Goal: Task Accomplishment & Management: Manage account settings

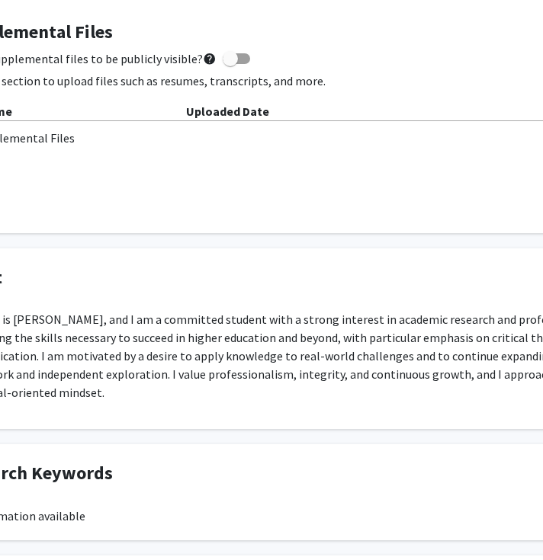
scroll to position [503, 115]
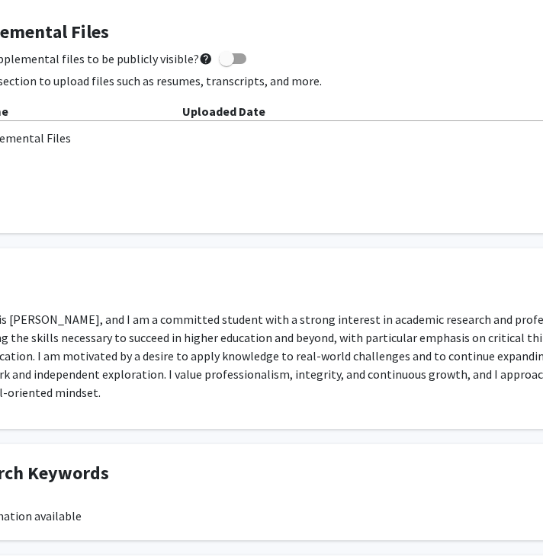
click at [279, 354] on p "My name is [PERSON_NAME], and I am a committed student with a strong interest i…" at bounding box center [342, 355] width 785 height 91
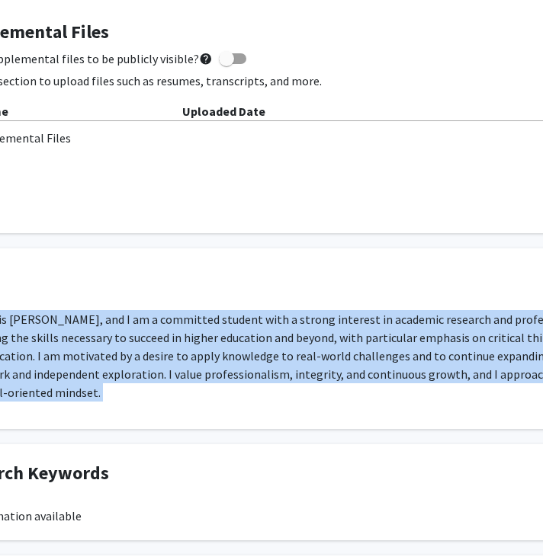
click at [279, 354] on p "My name is [PERSON_NAME], and I am a committed student with a strong interest i…" at bounding box center [342, 355] width 785 height 91
copy div "My name is [PERSON_NAME], and I am a committed student with a strong interest i…"
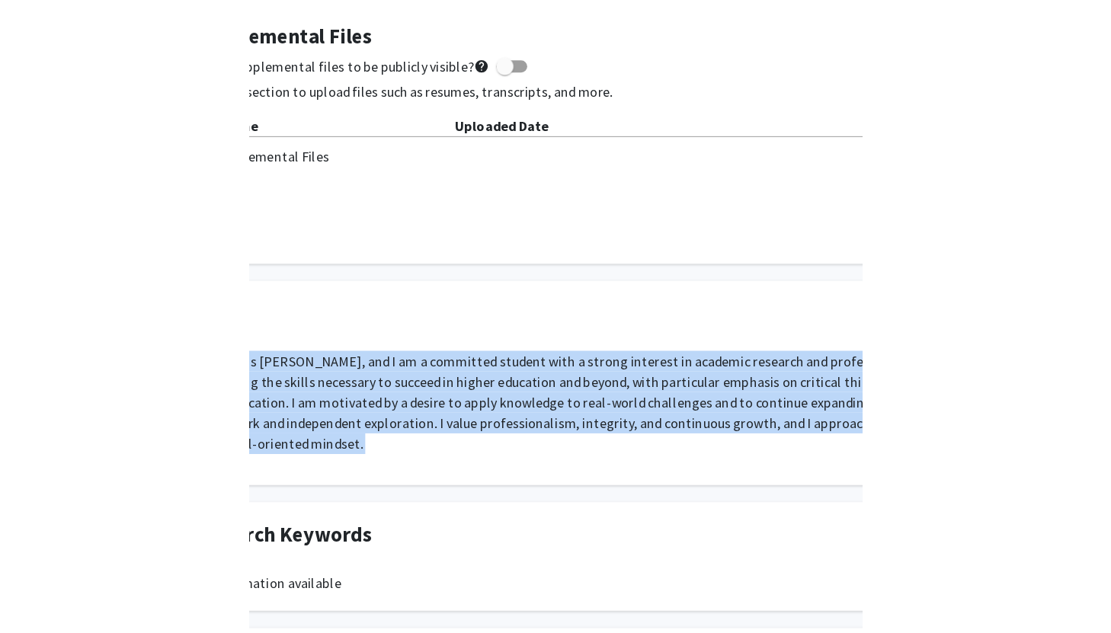
scroll to position [503, 0]
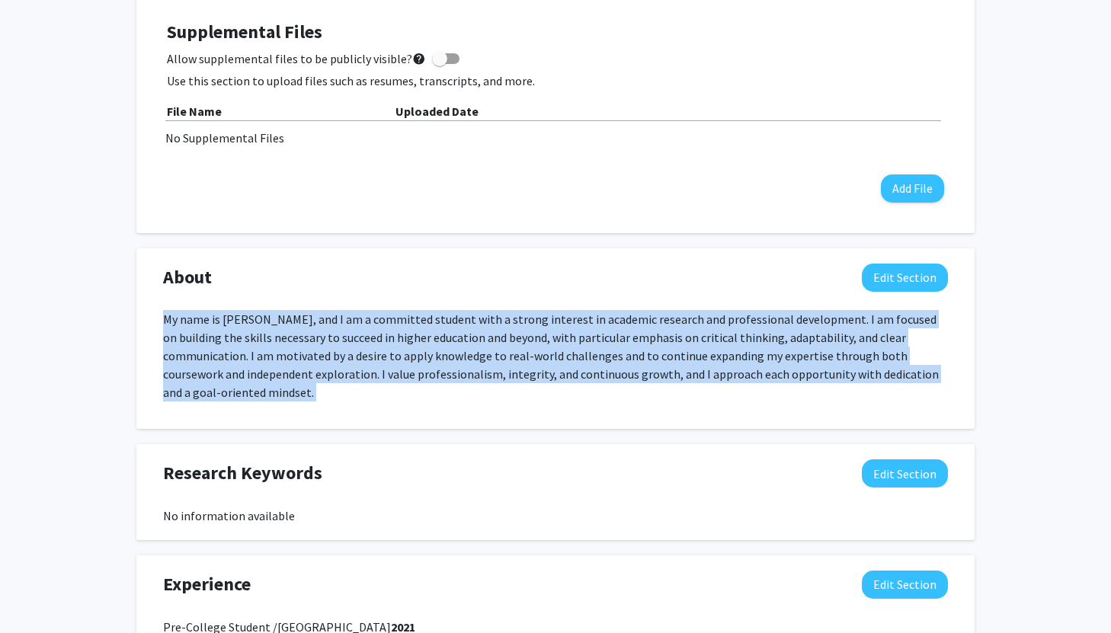
click at [551, 361] on p "My name is [PERSON_NAME], and I am a committed student with a strong interest i…" at bounding box center [555, 355] width 785 height 91
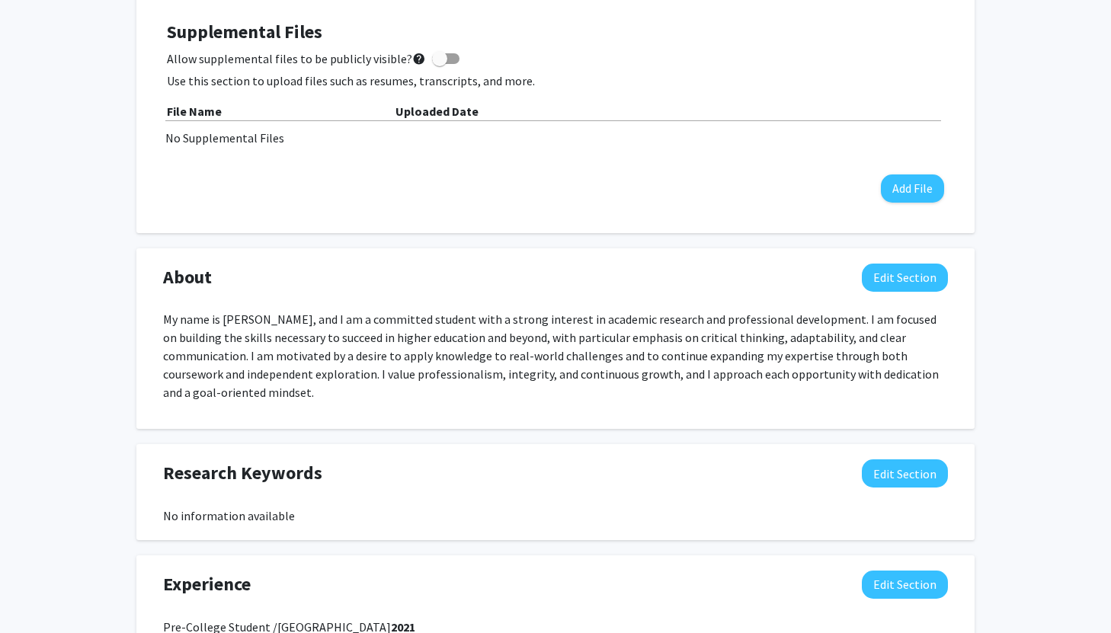
click at [551, 345] on p "My name is [PERSON_NAME], and I am a committed student with a strong interest i…" at bounding box center [555, 355] width 785 height 91
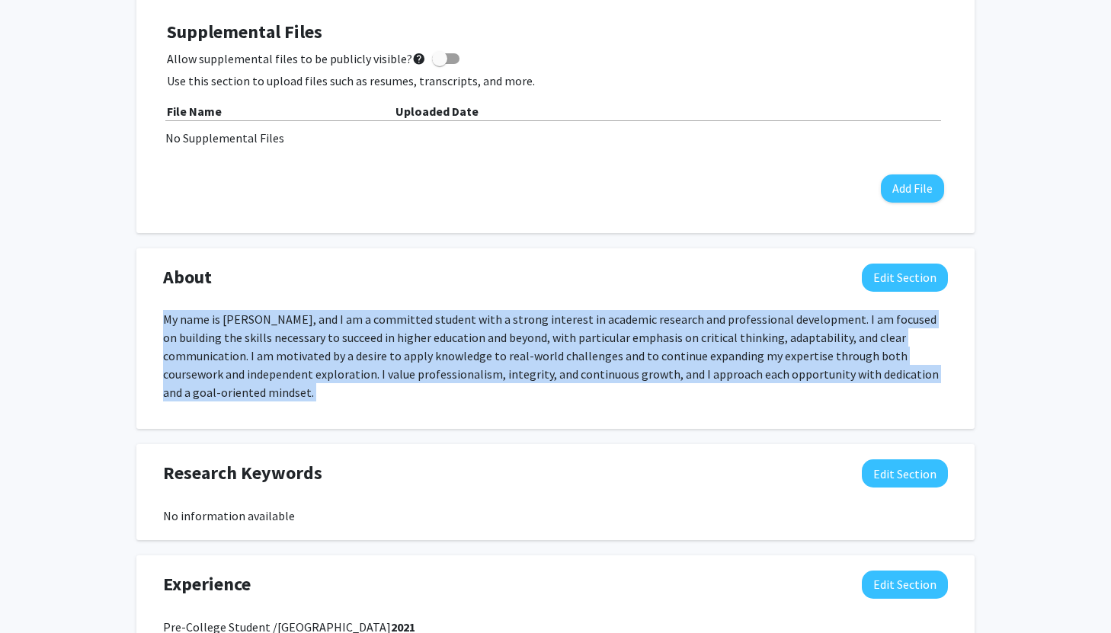
click at [551, 345] on p "My name is [PERSON_NAME], and I am a committed student with a strong interest i…" at bounding box center [555, 355] width 785 height 91
copy div "My name is [PERSON_NAME], and I am a committed student with a strong interest i…"
